Goal: Information Seeking & Learning: Learn about a topic

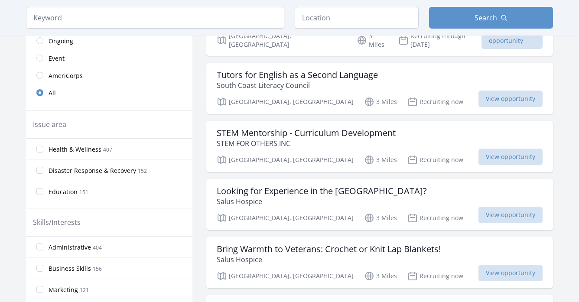
scroll to position [200, 0]
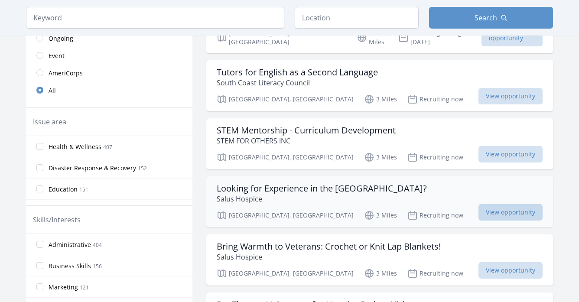
click at [479, 204] on span "View opportunity" at bounding box center [511, 212] width 64 height 16
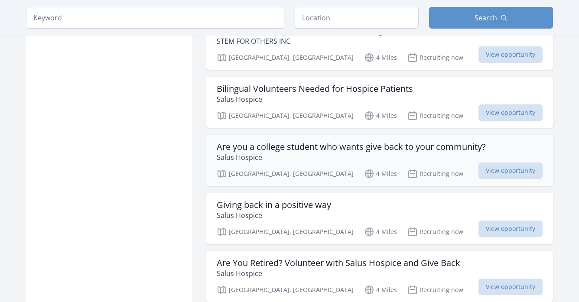
scroll to position [765, 0]
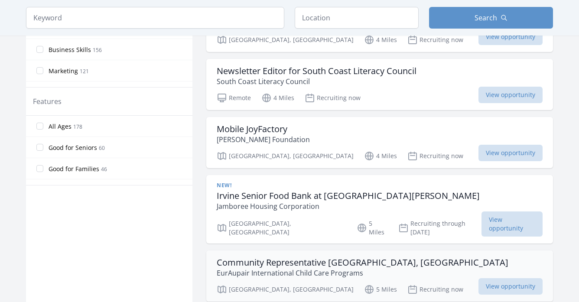
scroll to position [414, 0]
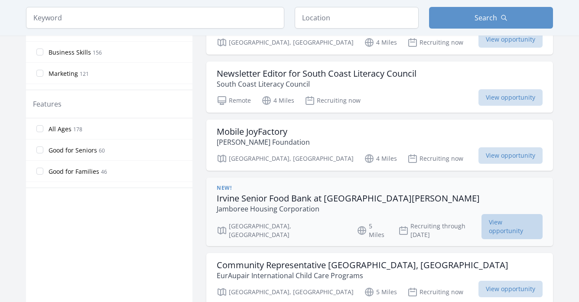
click at [527, 220] on span "View opportunity" at bounding box center [512, 226] width 61 height 25
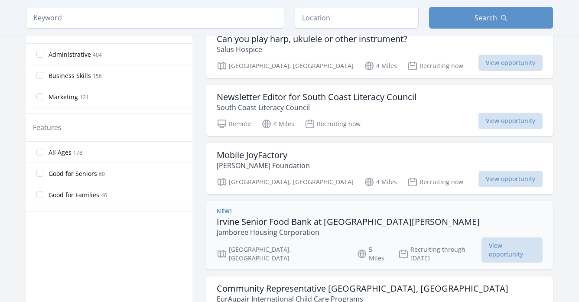
scroll to position [389, 0]
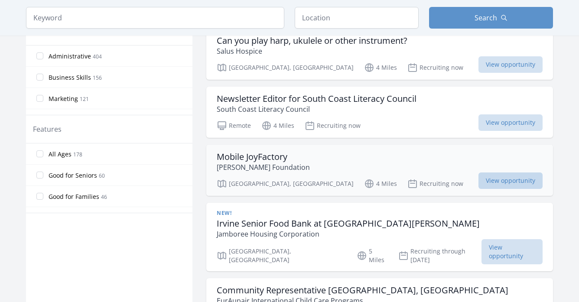
click at [492, 179] on span "View opportunity" at bounding box center [511, 181] width 64 height 16
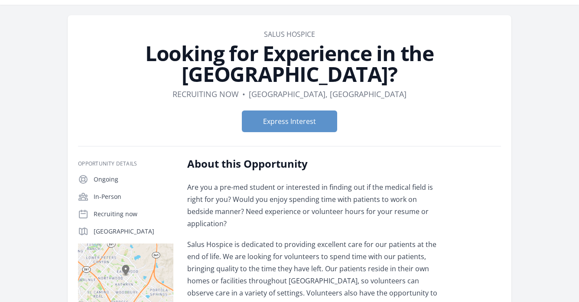
scroll to position [16, 0]
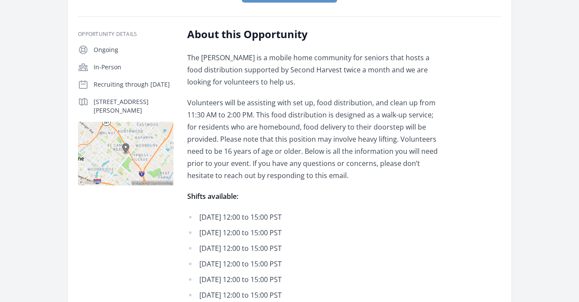
scroll to position [153, 0]
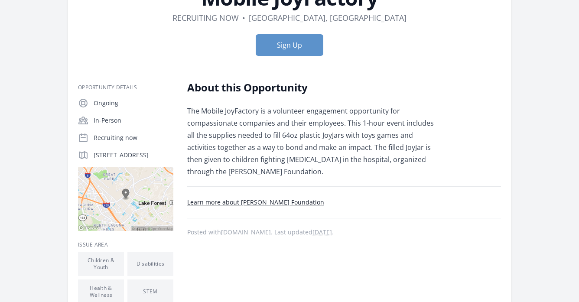
scroll to position [81, 0]
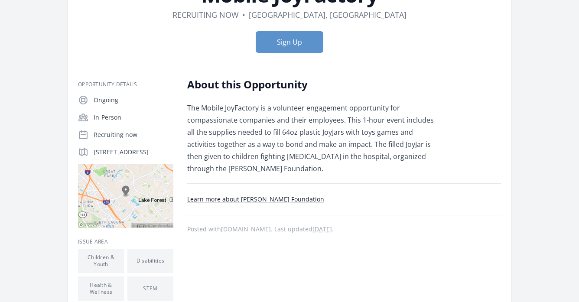
click at [268, 199] on link "Learn more about [PERSON_NAME] Foundation" at bounding box center [255, 199] width 137 height 8
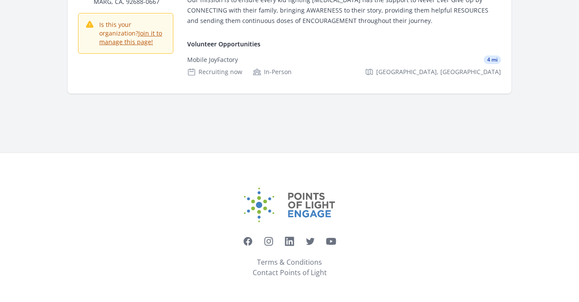
scroll to position [222, 0]
